Goal: Task Accomplishment & Management: Manage account settings

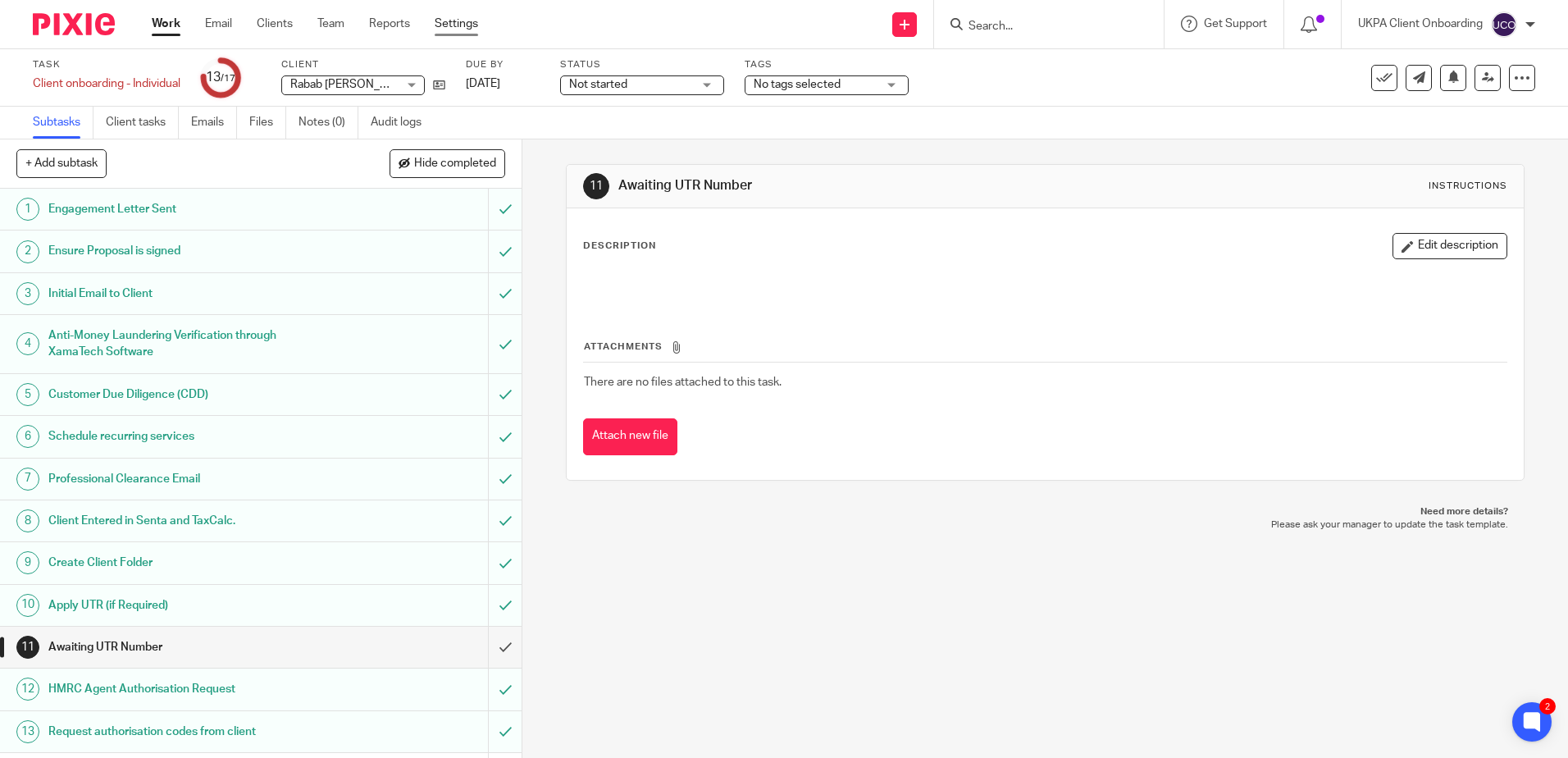
click at [456, 25] on link "Settings" at bounding box center [456, 24] width 44 height 17
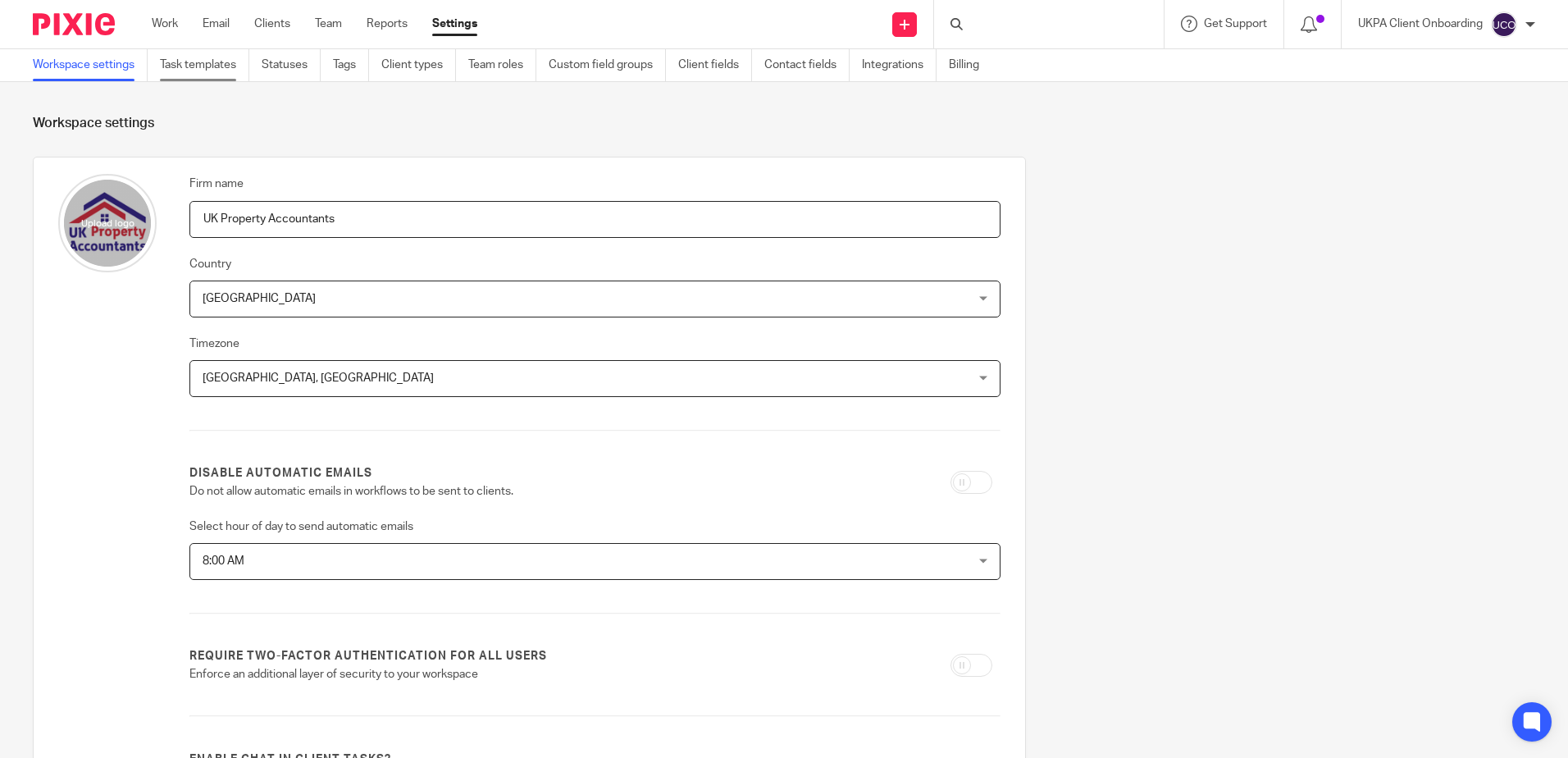
click at [229, 62] on link "Task templates" at bounding box center [204, 65] width 89 height 32
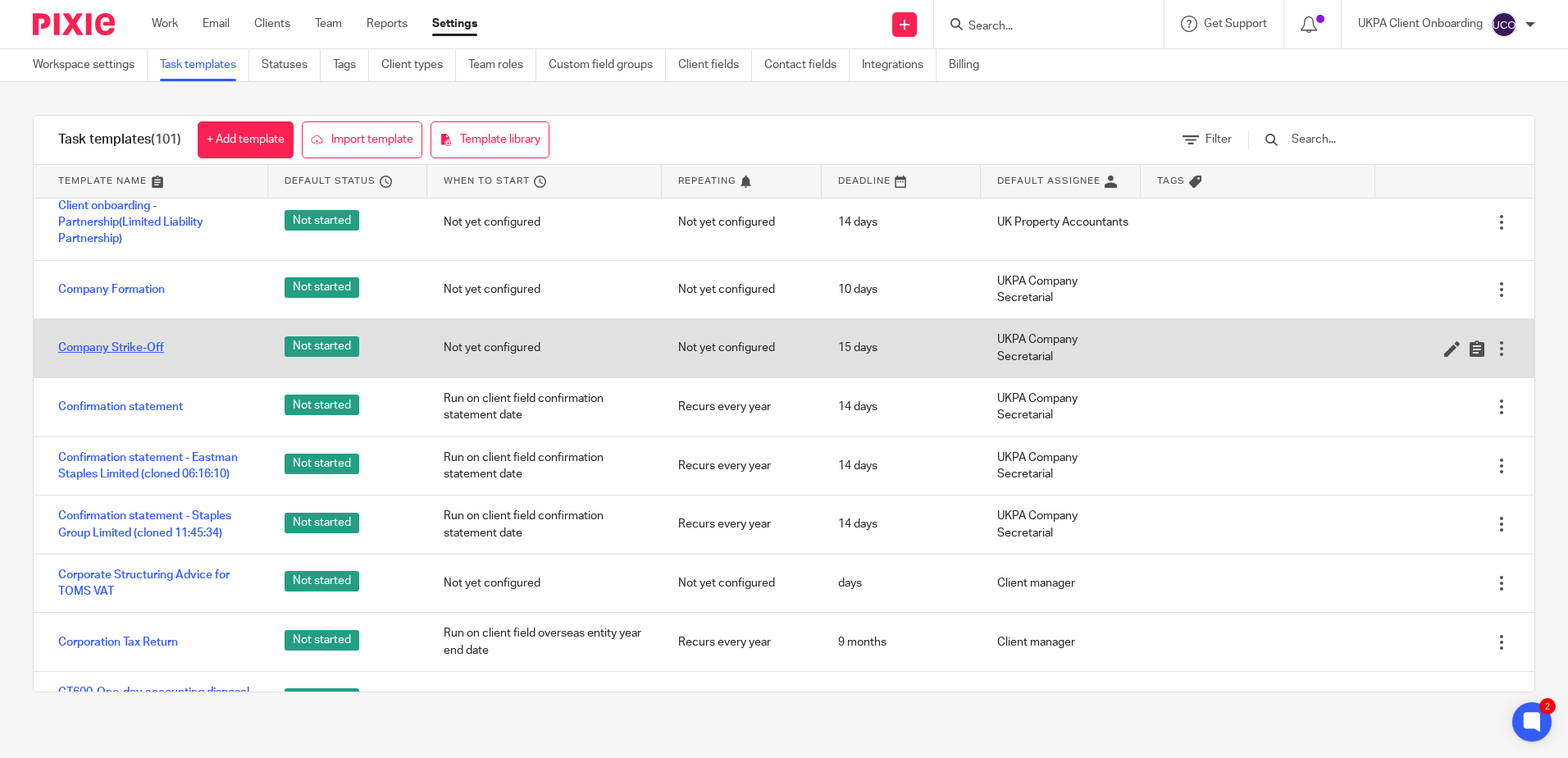
scroll to position [1477, 0]
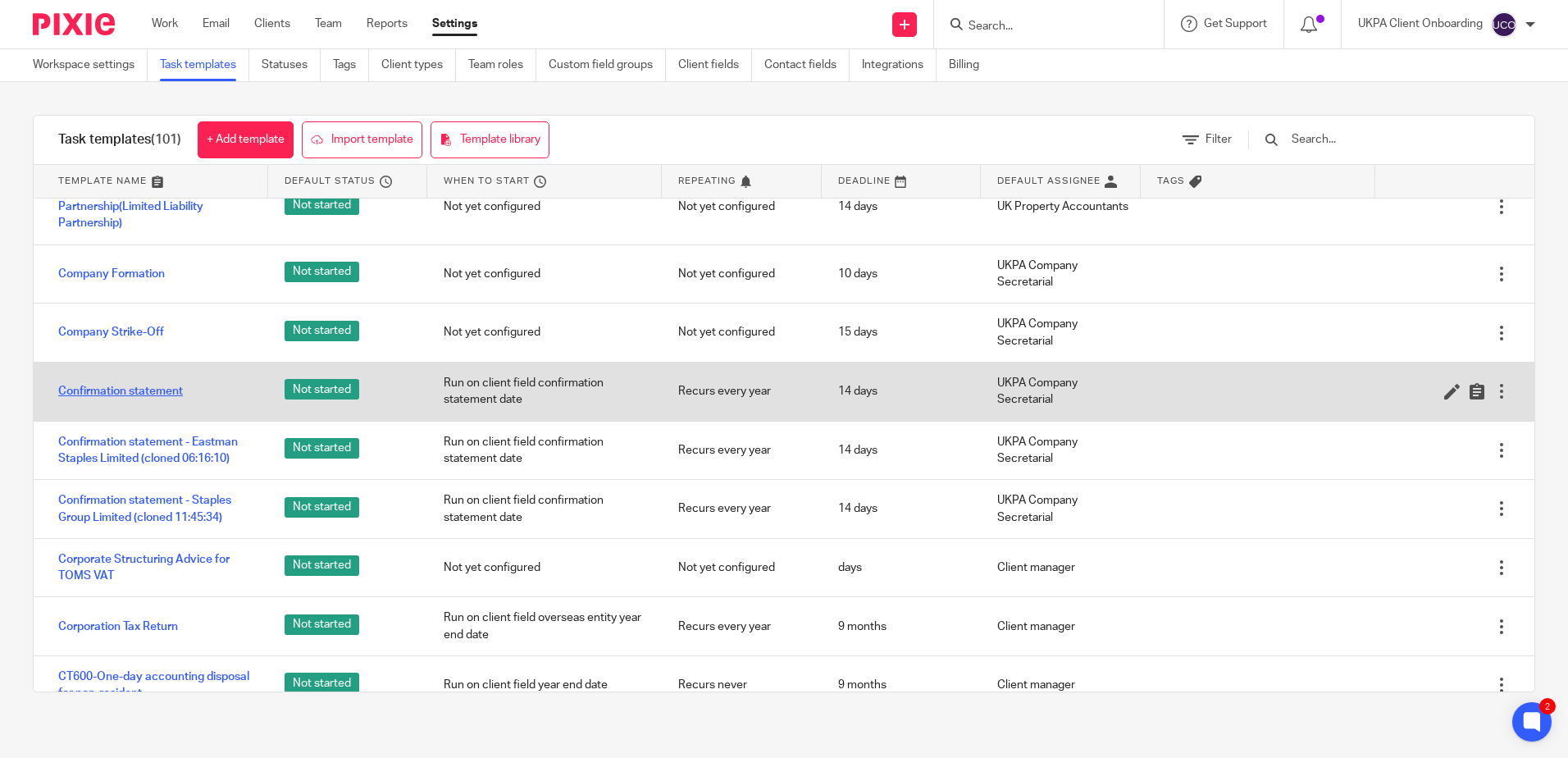
click at [124, 399] on link "Confirmation statement" at bounding box center [120, 391] width 125 height 17
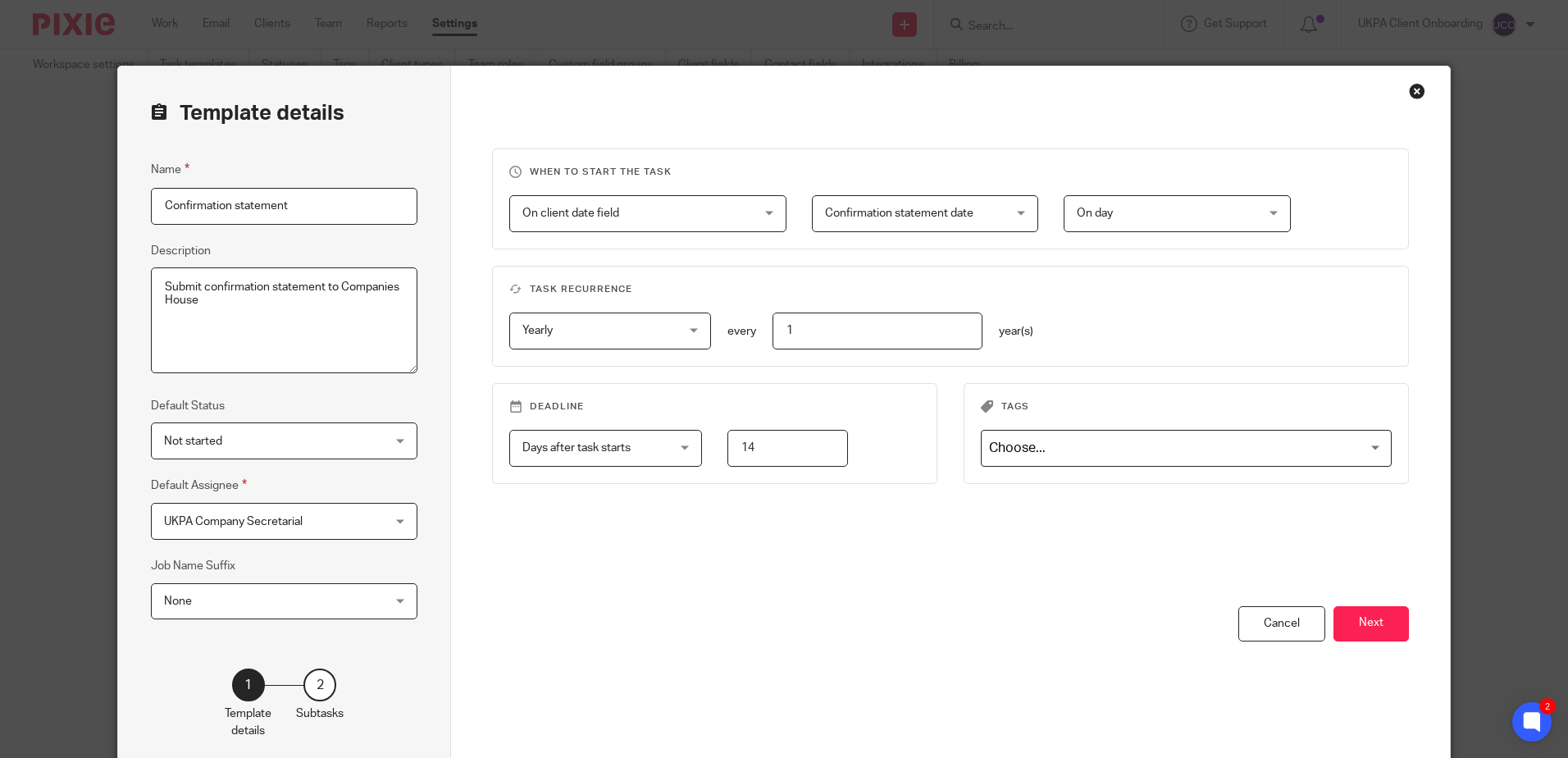
click at [274, 335] on textarea "Submit confirmation statement to Companies House" at bounding box center [284, 321] width 267 height 107
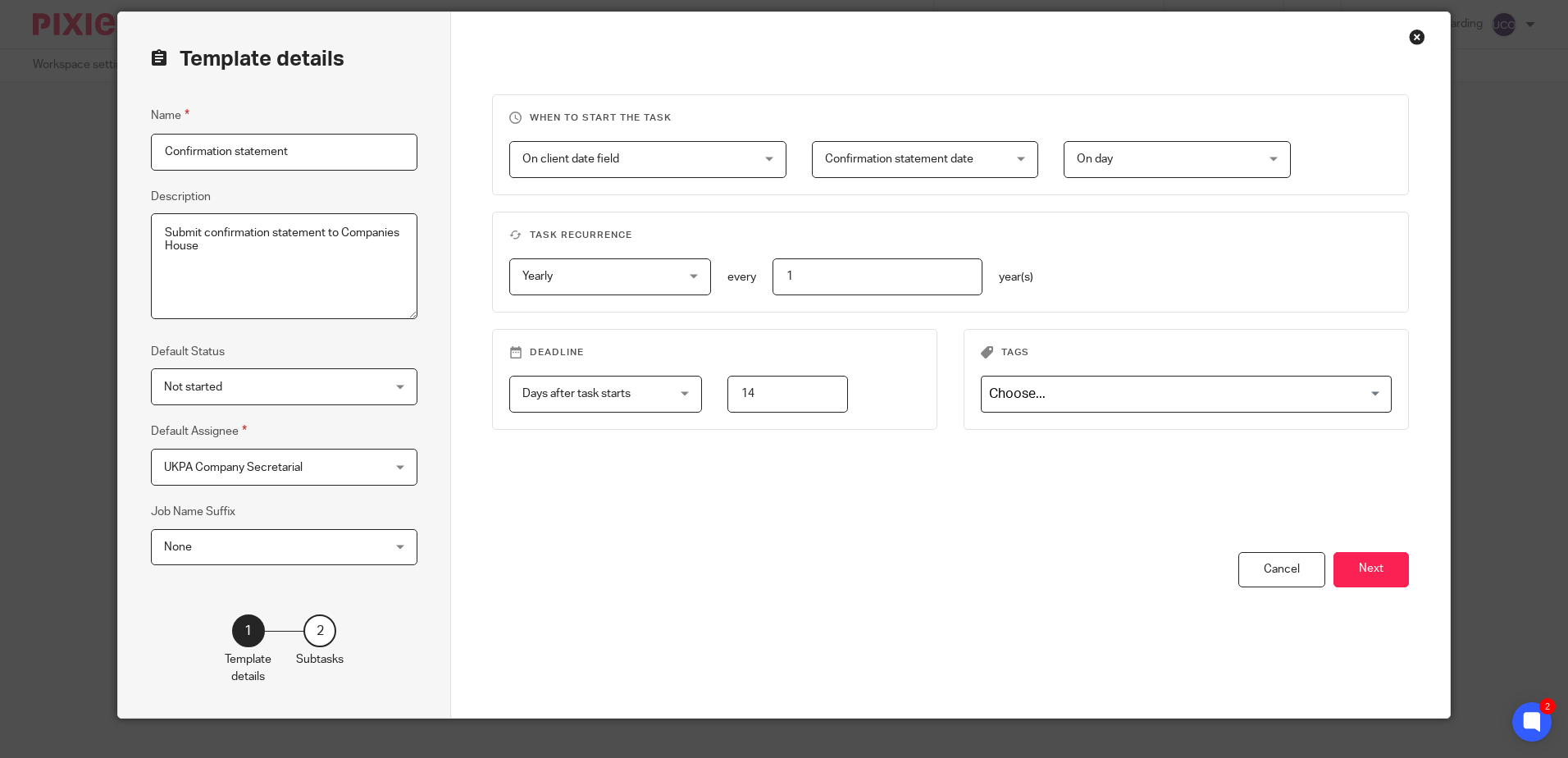
scroll to position [81, 0]
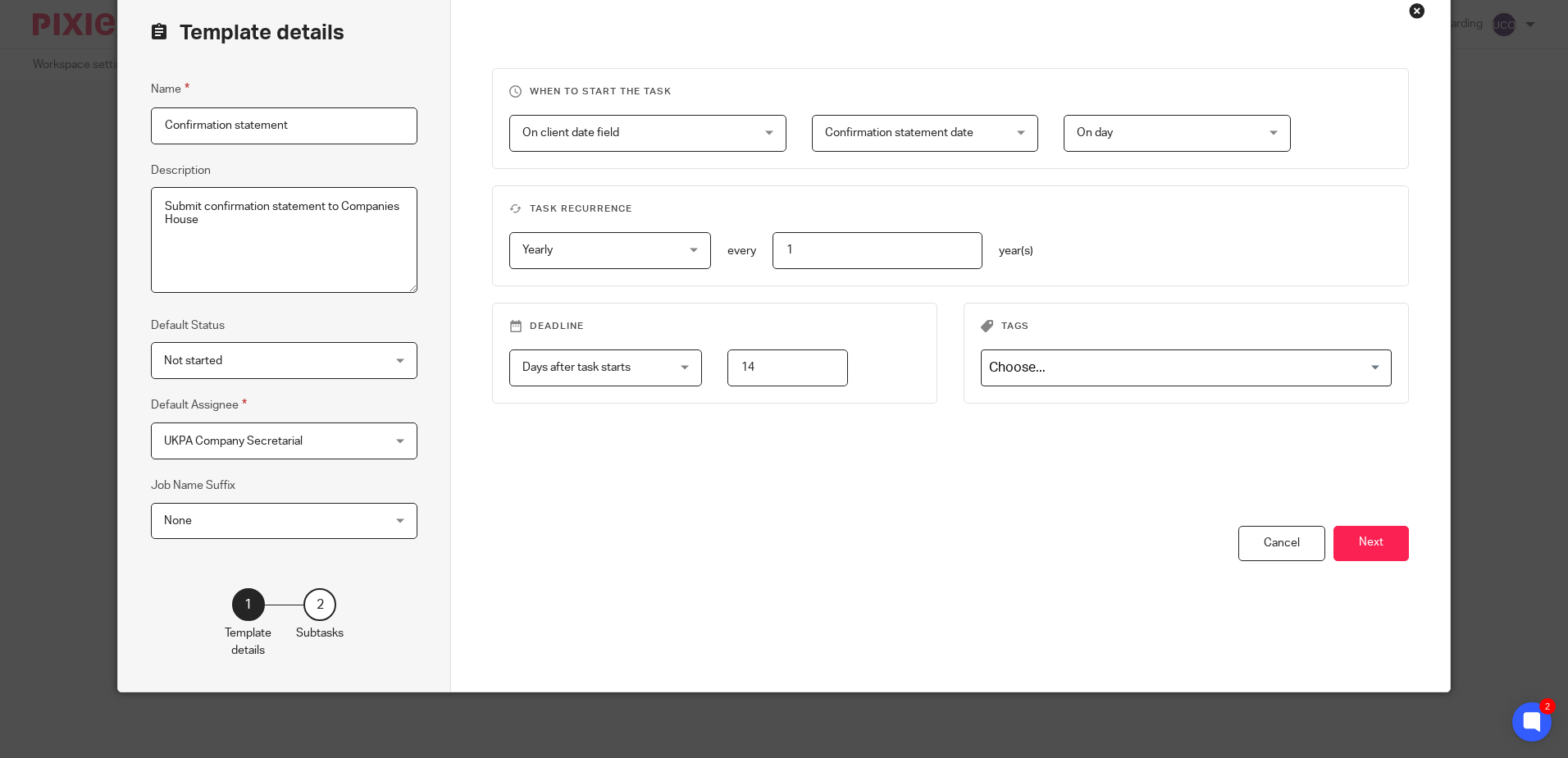
click at [942, 120] on span "Confirmation statement date" at bounding box center [909, 132] width 169 height 34
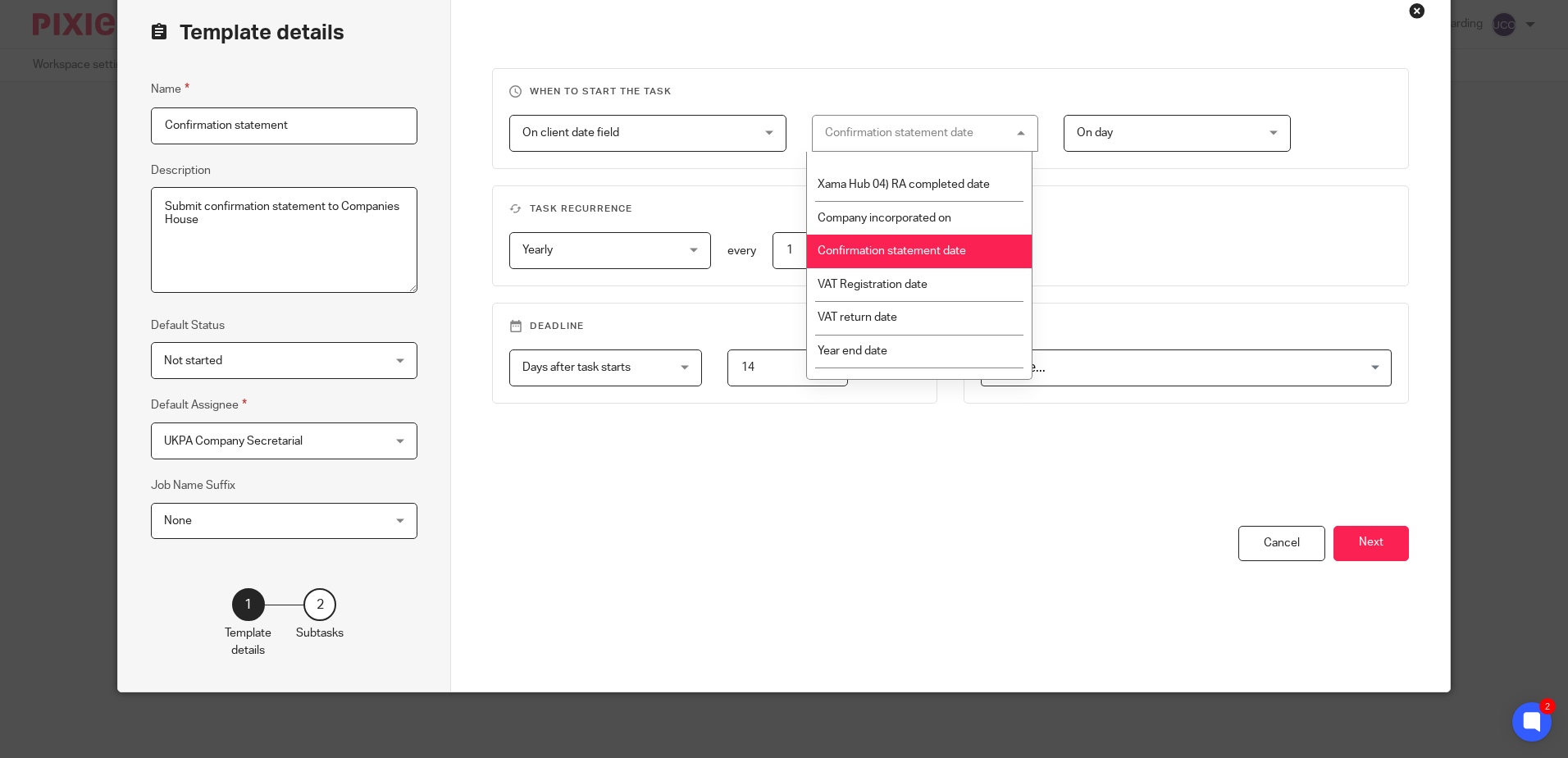
click at [936, 74] on fieldset "When to start the task On client date field On client date field Disable On dat…" at bounding box center [950, 118] width 916 height 101
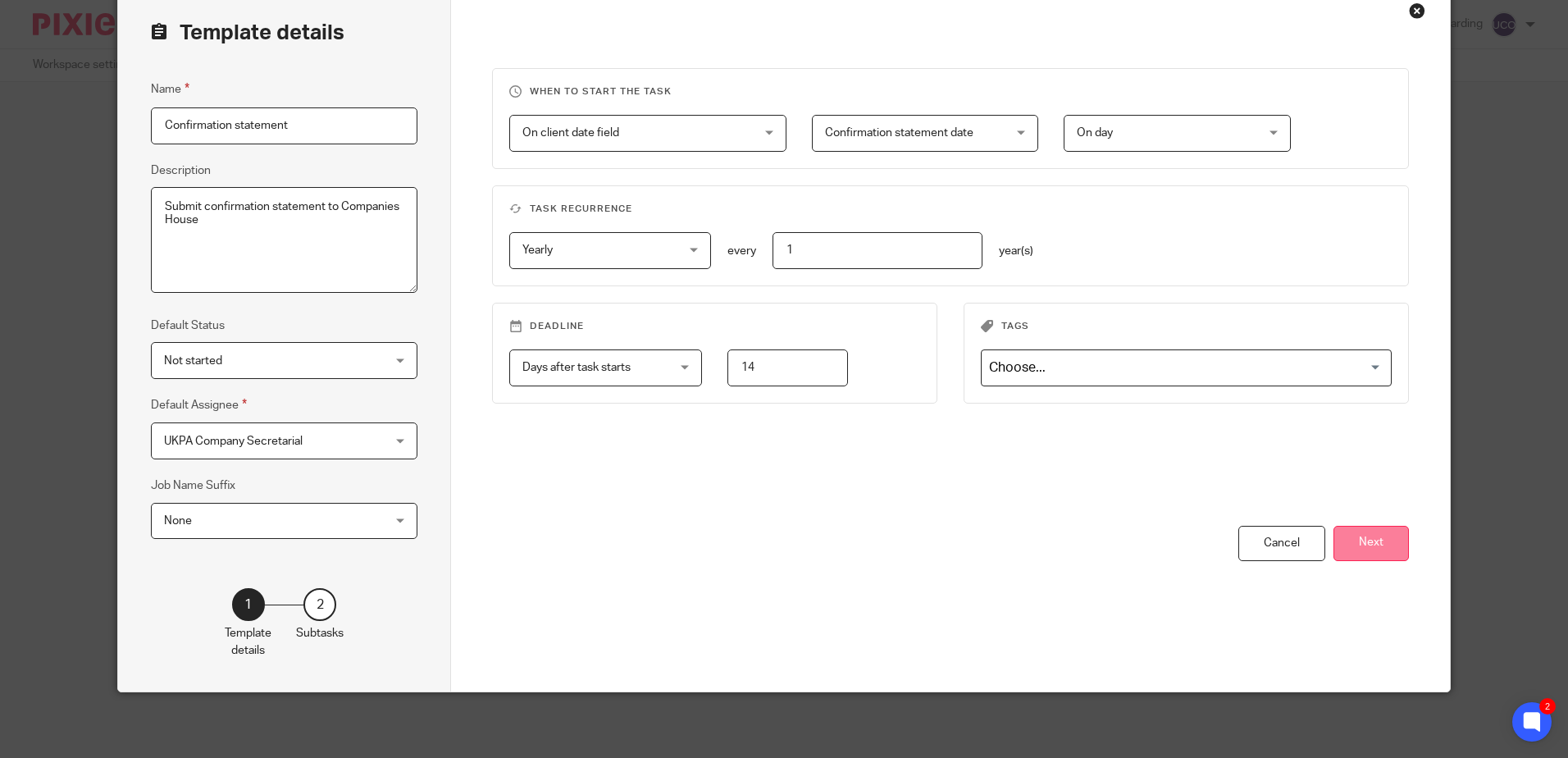
click at [1392, 547] on button "Next" at bounding box center [1371, 543] width 75 height 35
